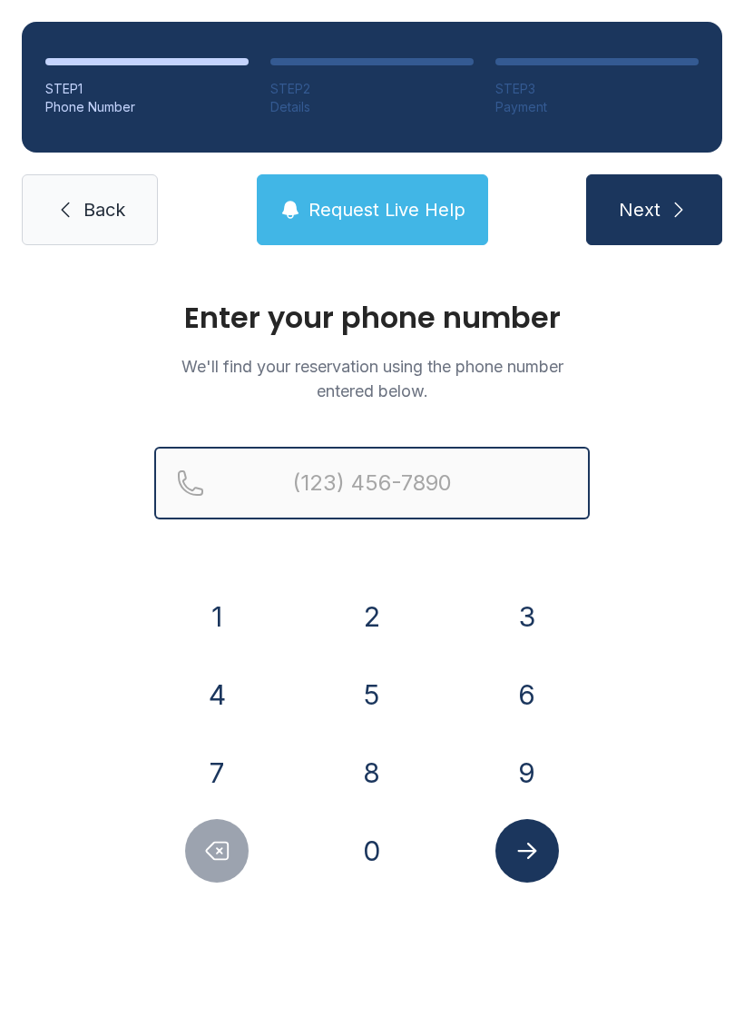
click at [418, 485] on input "Reservation phone number" at bounding box center [372, 483] width 436 height 73
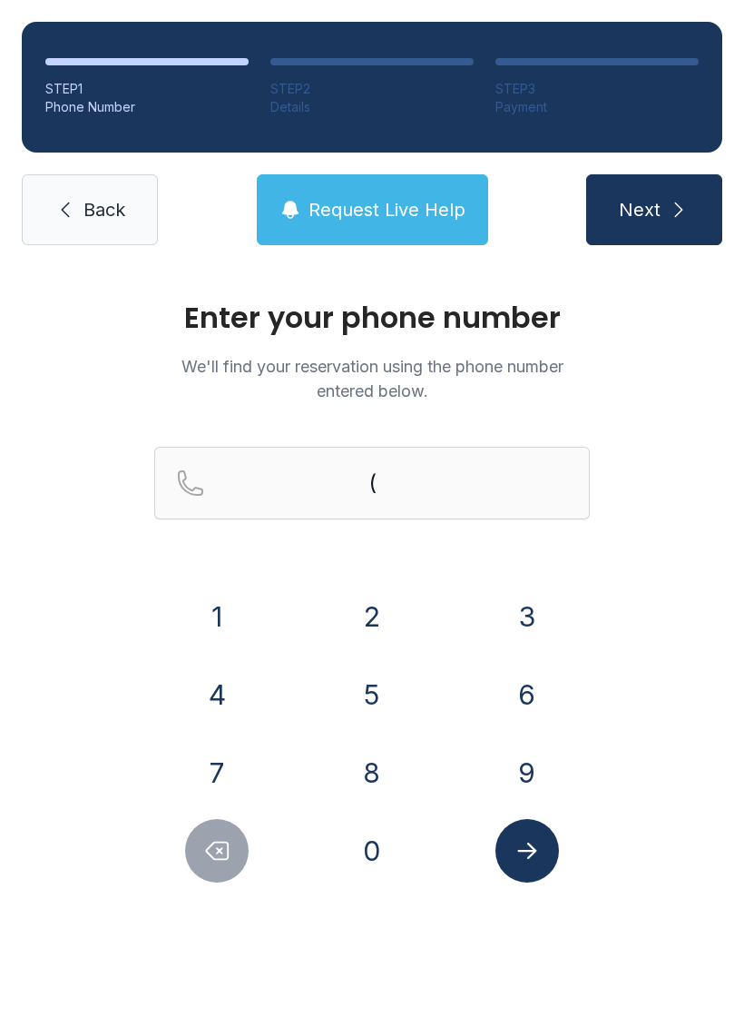
click at [378, 620] on button "2" at bounding box center [372, 617] width 64 height 64
click at [229, 612] on button "1" at bounding box center [217, 617] width 64 height 64
click at [237, 691] on button "4" at bounding box center [217, 695] width 64 height 64
click at [388, 624] on button "2" at bounding box center [372, 617] width 64 height 64
click at [368, 695] on button "5" at bounding box center [372, 695] width 64 height 64
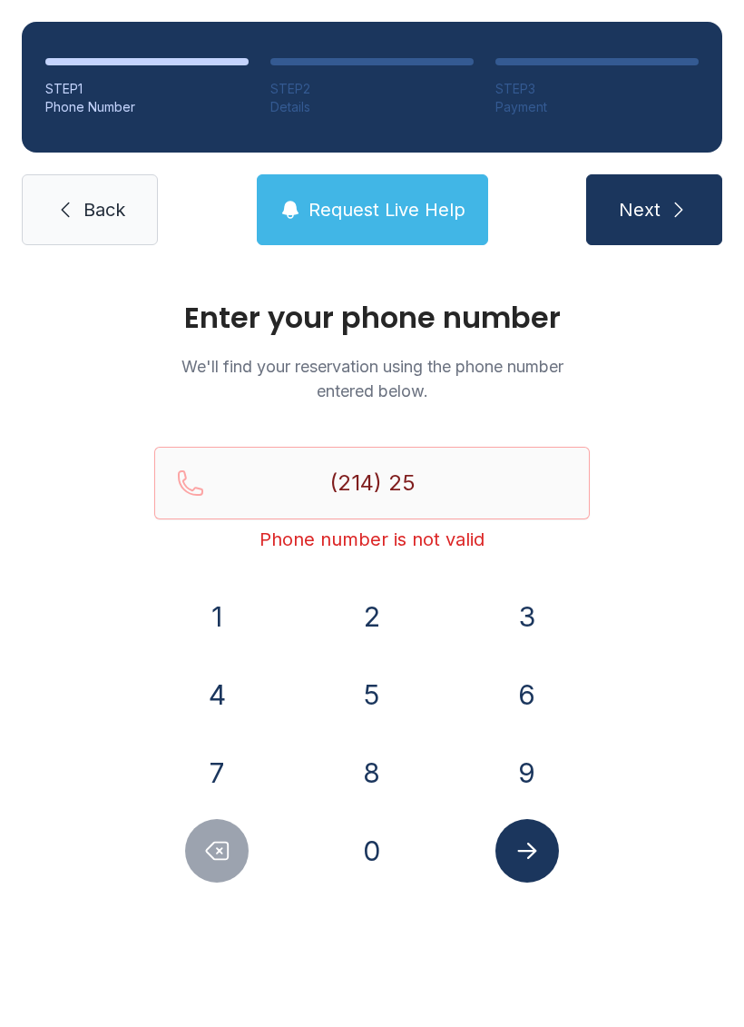
click at [375, 852] on button "0" at bounding box center [372, 851] width 64 height 64
click at [380, 785] on button "8" at bounding box center [372, 773] width 64 height 64
click at [379, 597] on button "2" at bounding box center [372, 617] width 64 height 64
click at [231, 694] on button "4" at bounding box center [217, 695] width 64 height 64
click at [369, 838] on button "0" at bounding box center [372, 851] width 64 height 64
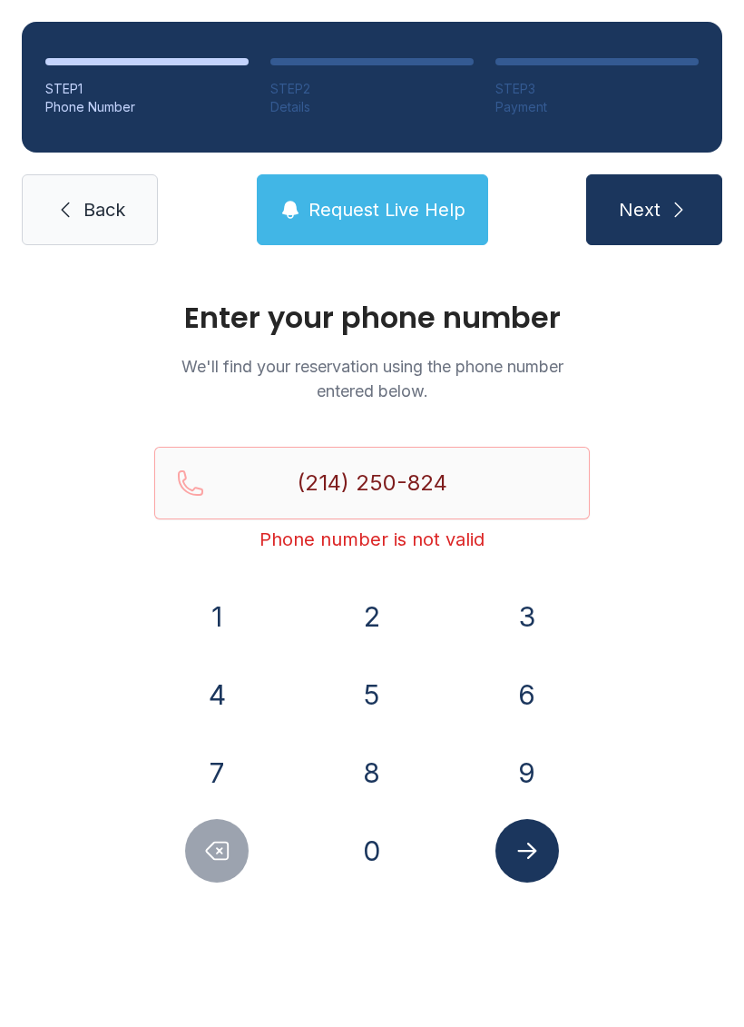
type input "[PHONE_NUMBER]"
click at [541, 850] on button "Submit lookup form" at bounding box center [528, 851] width 64 height 64
